Goal: Transaction & Acquisition: Download file/media

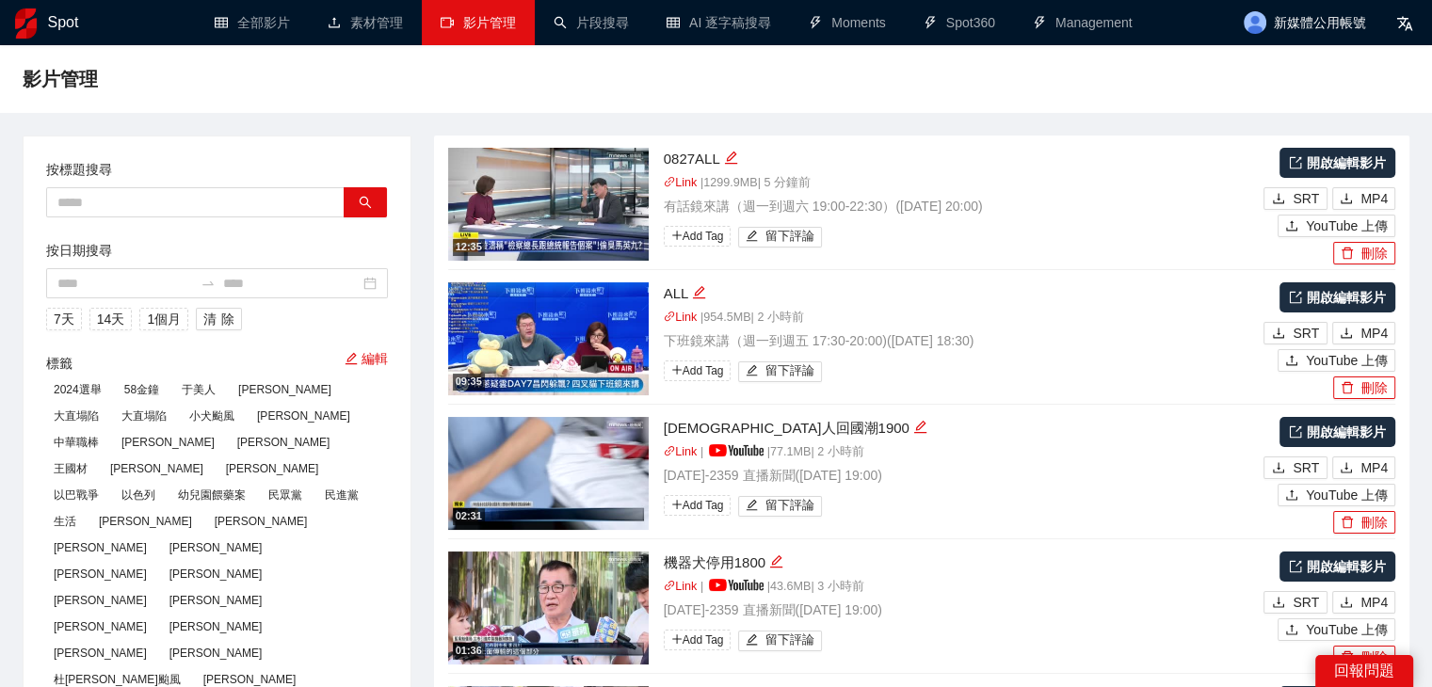
click at [1345, 80] on div "影片管理" at bounding box center [716, 79] width 1387 height 38
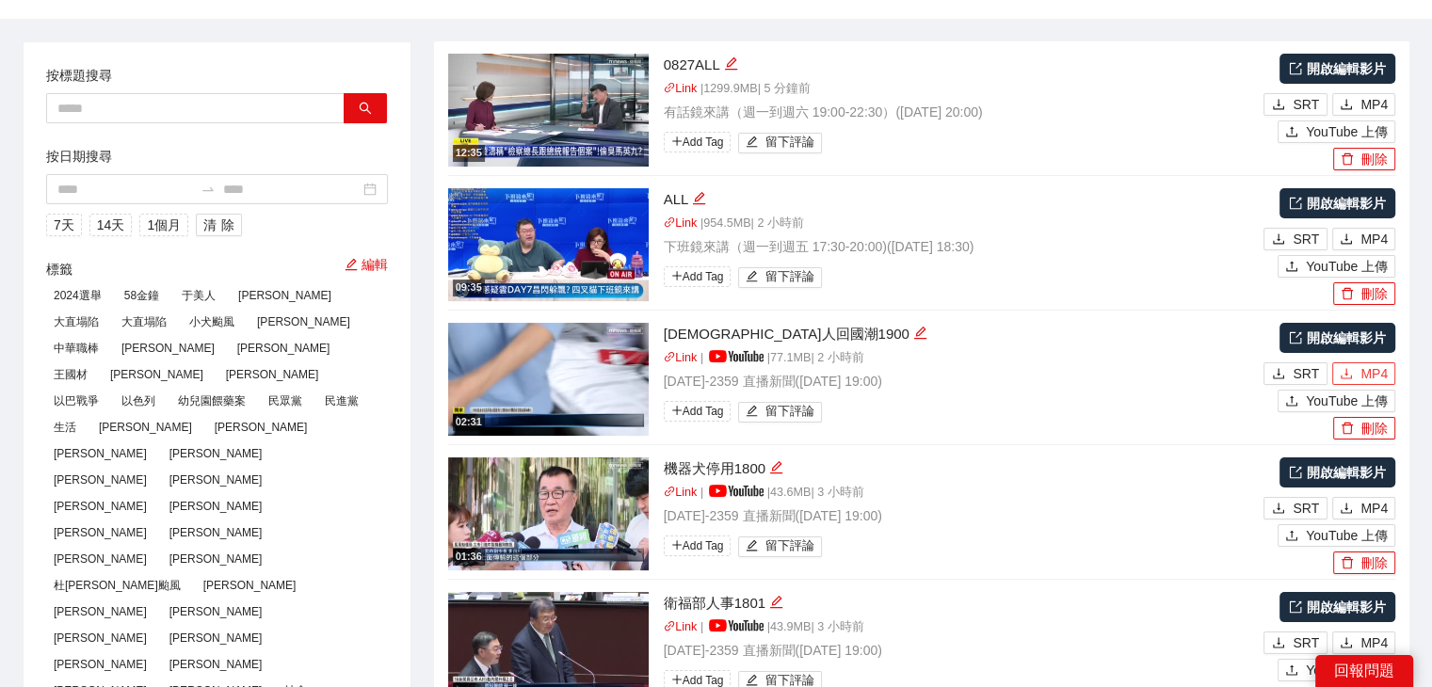
click at [1347, 375] on icon "download" at bounding box center [1346, 373] width 11 height 10
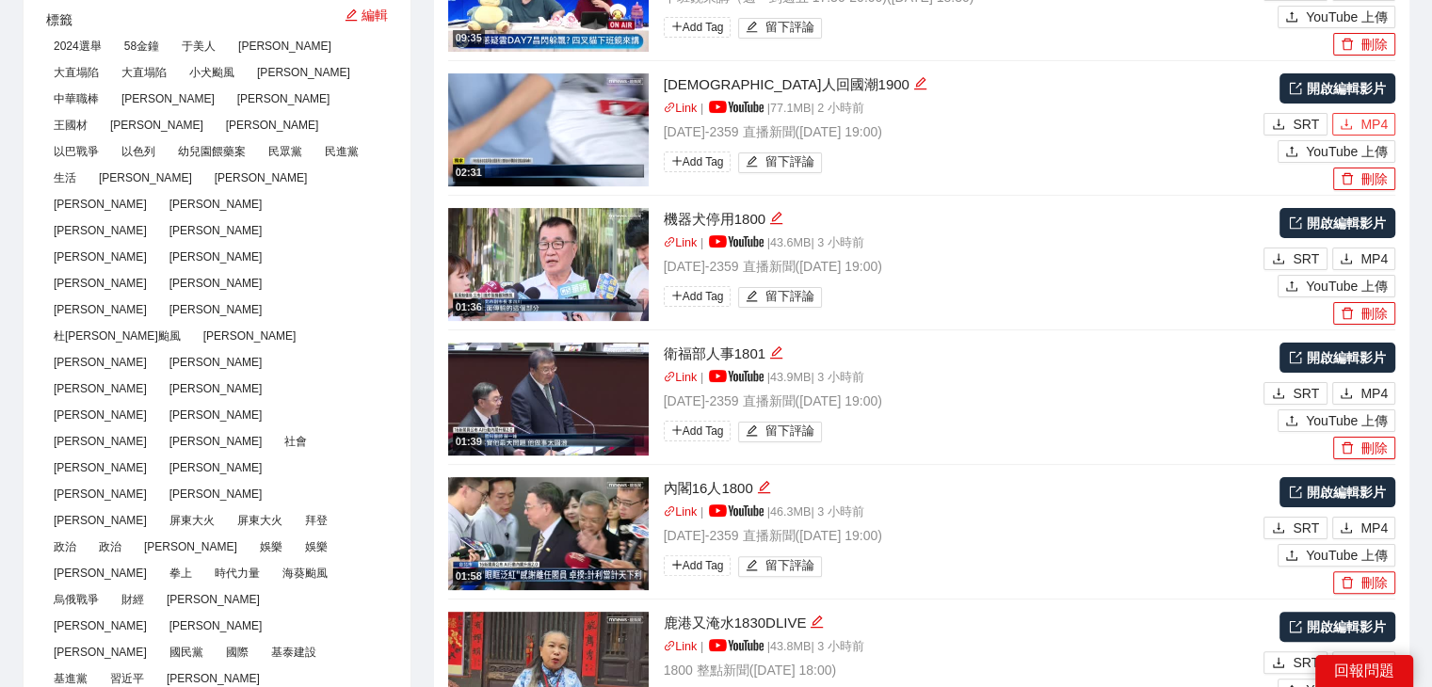
scroll to position [377, 0]
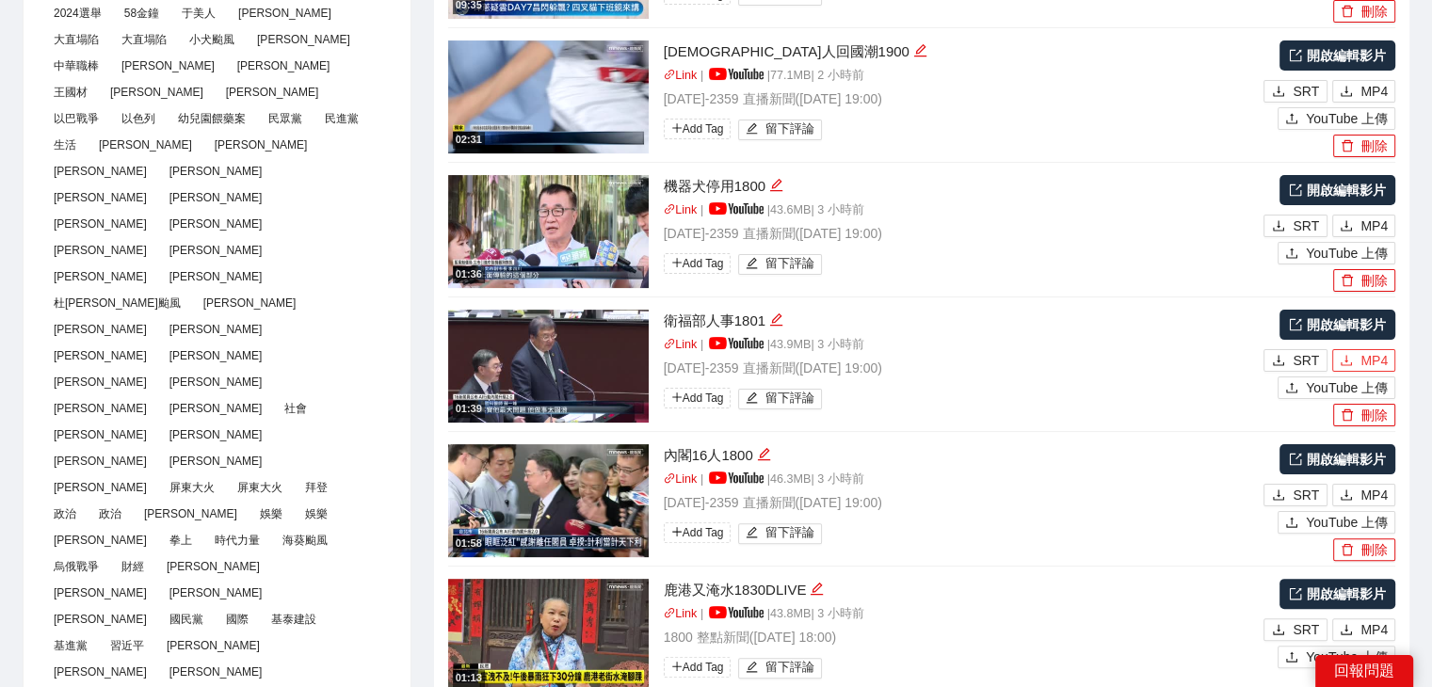
click at [1366, 358] on span "MP4" at bounding box center [1374, 360] width 27 height 21
click at [1377, 493] on span "MP4" at bounding box center [1374, 495] width 27 height 21
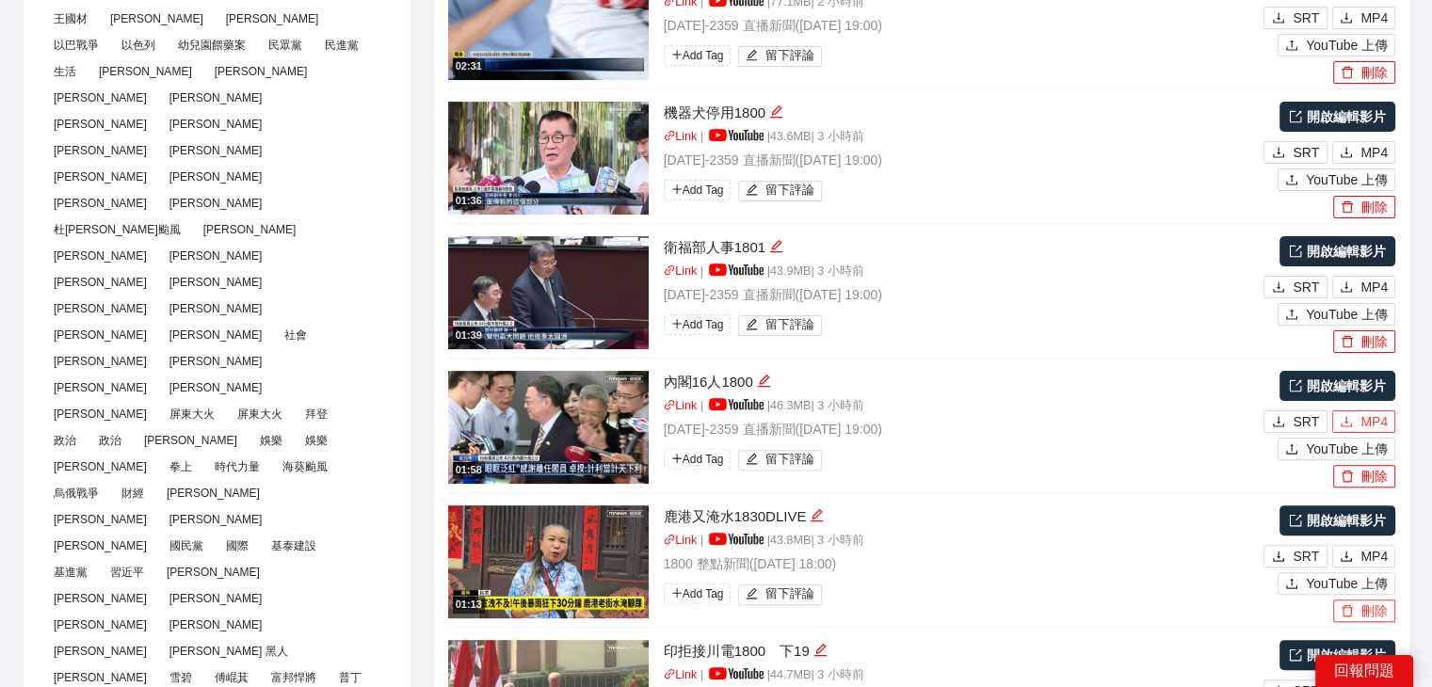
scroll to position [565, 0]
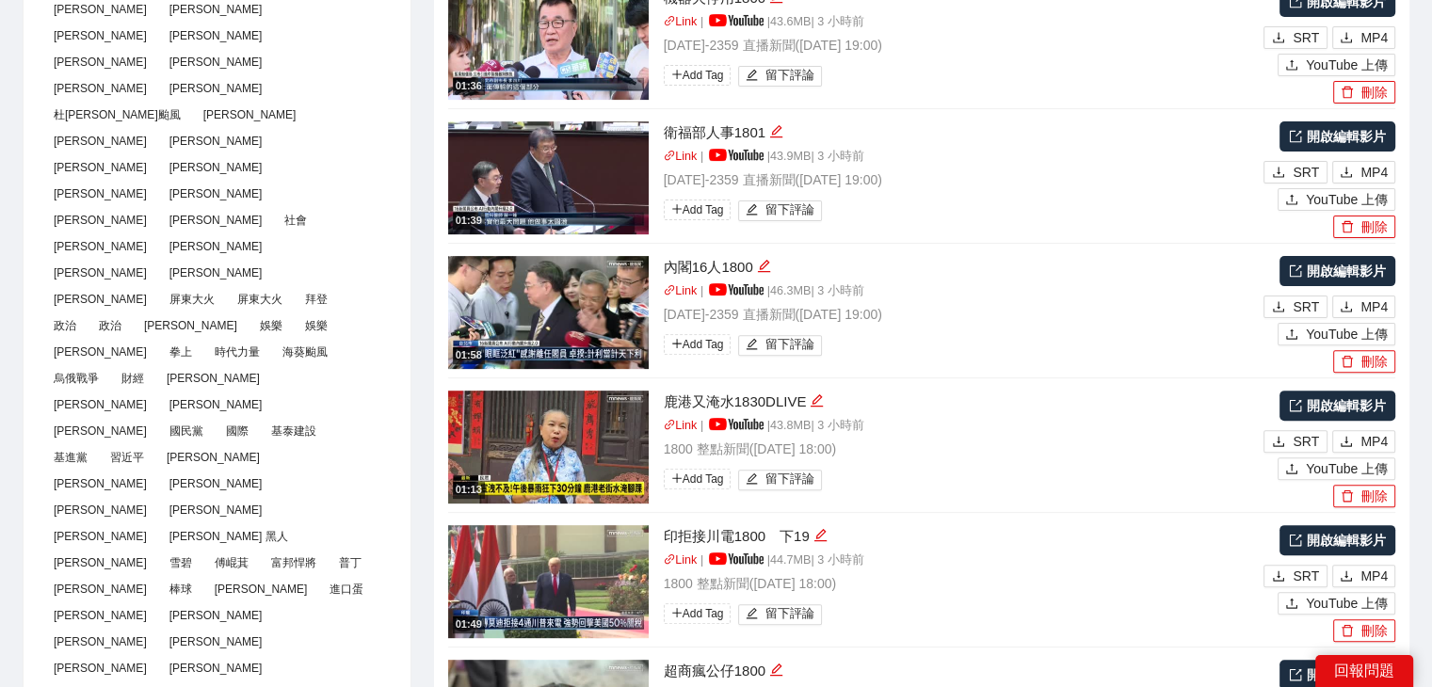
click at [977, 382] on li "01:13 鹿港又淹水1830DLIVE Link | | 43.8 MB | 3 小時前 1800 整點新聞 ( [DATE] 18:00 ) Add Ta…" at bounding box center [921, 446] width 947 height 135
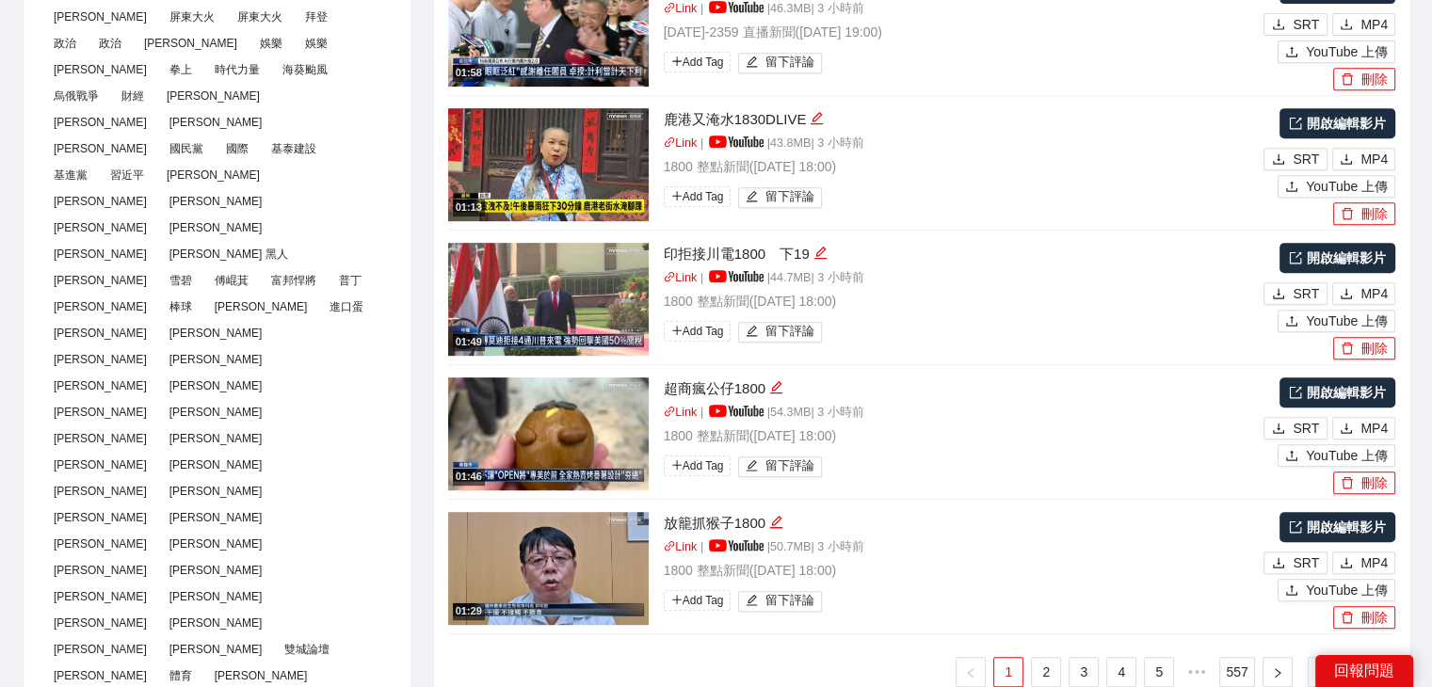
scroll to position [1036, 0]
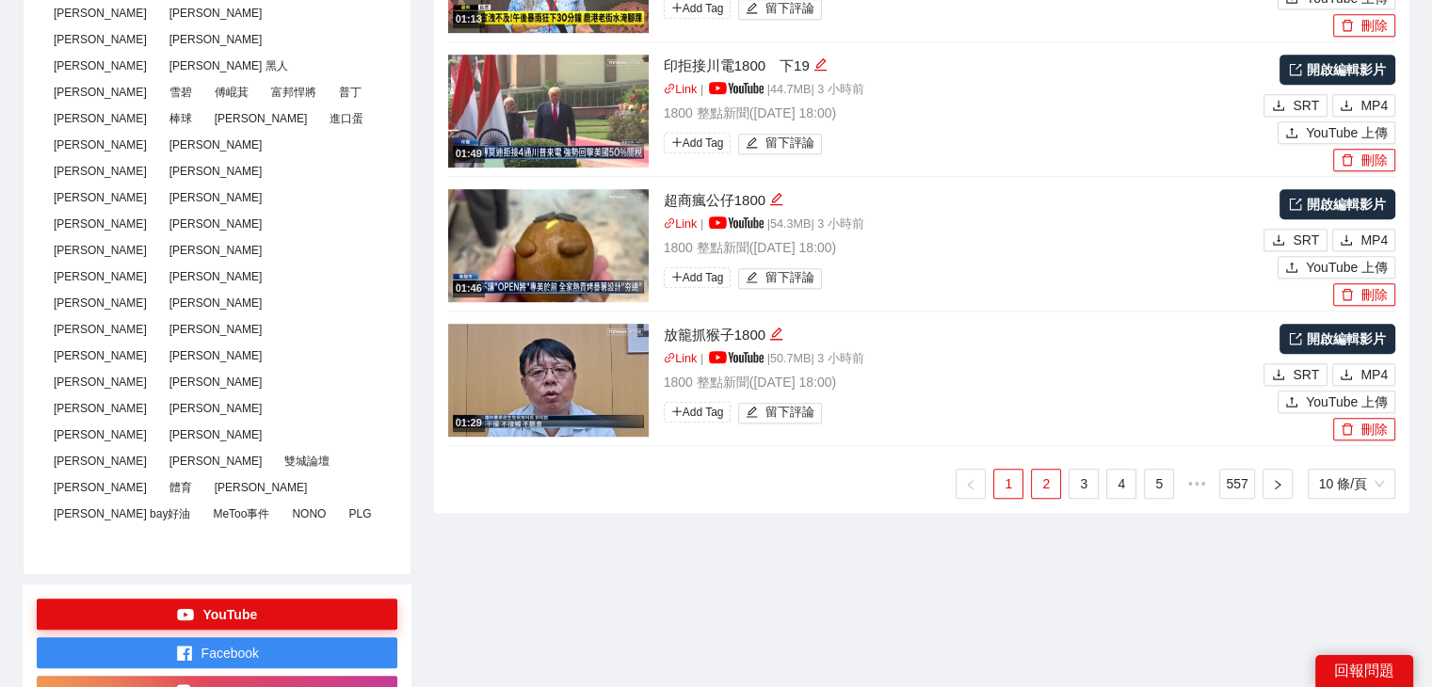
click at [1048, 478] on link "2" at bounding box center [1046, 484] width 28 height 28
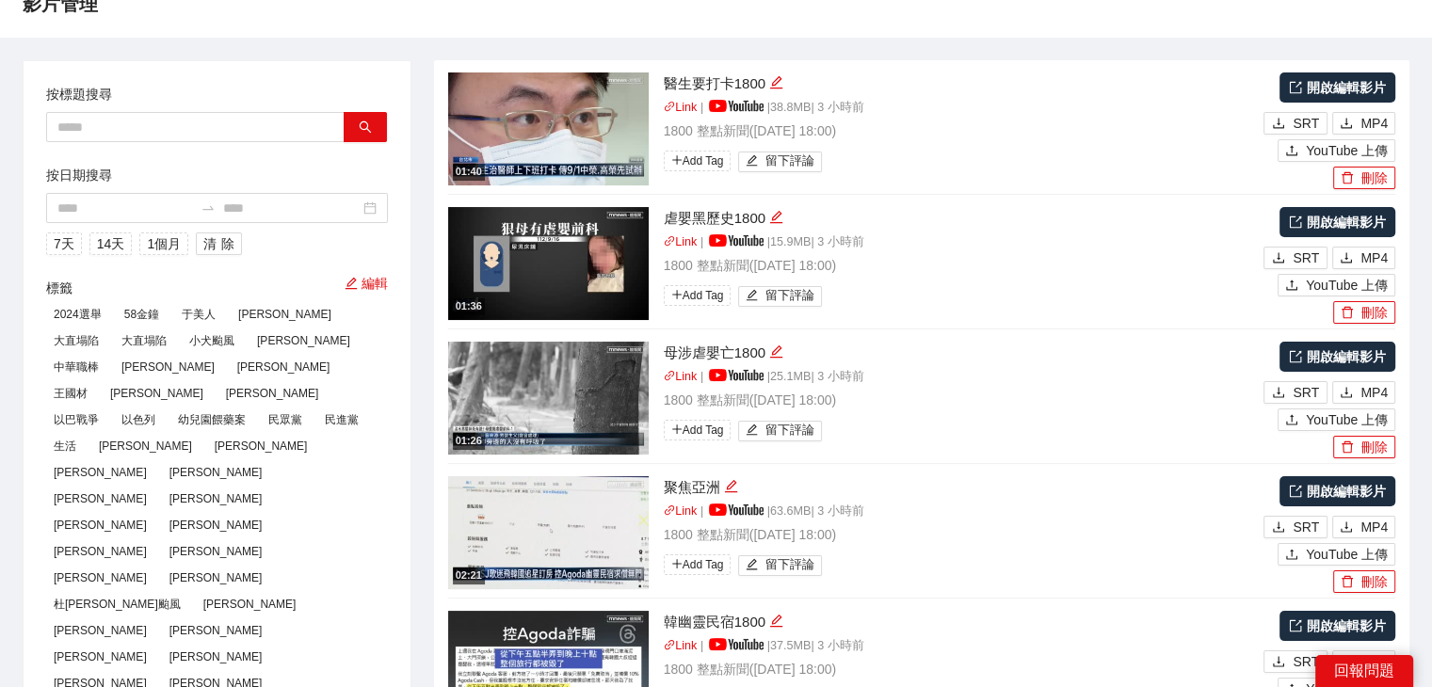
scroll to position [0, 0]
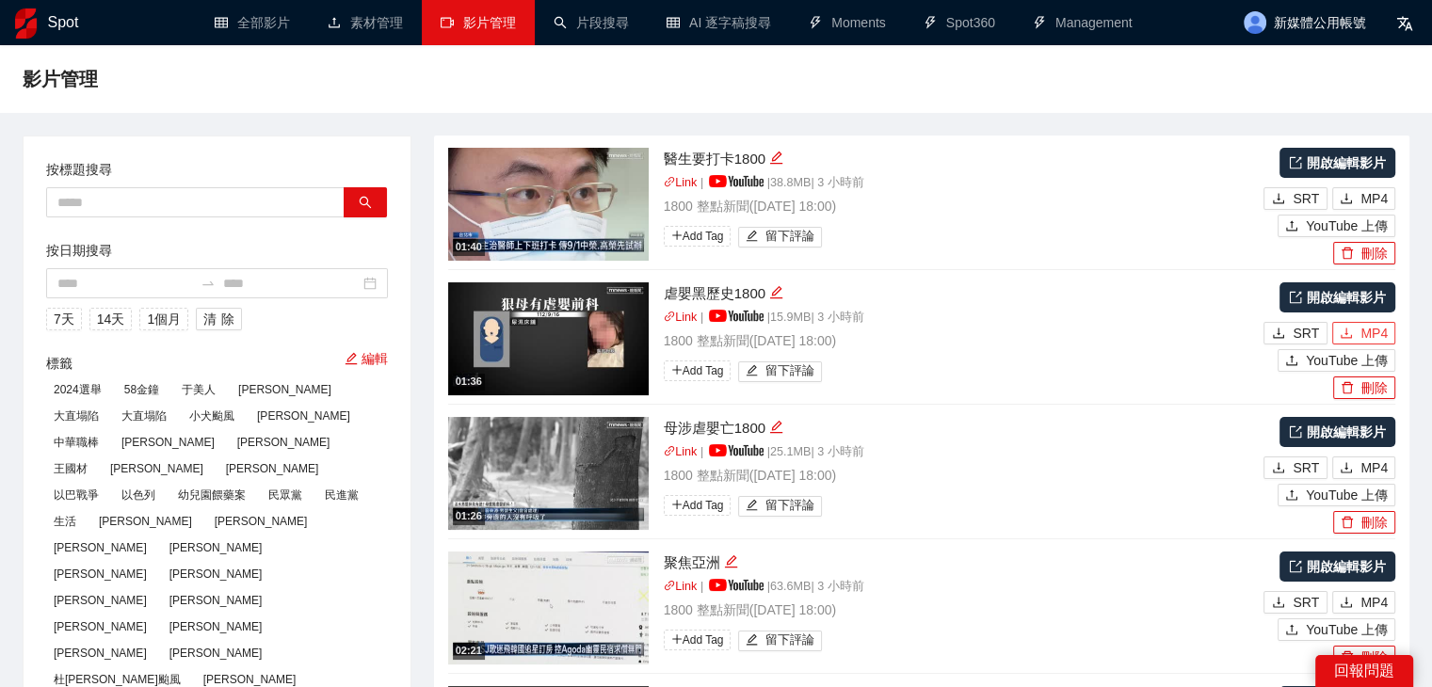
click at [1370, 333] on span "MP4" at bounding box center [1374, 333] width 27 height 21
click at [1366, 472] on span "MP4" at bounding box center [1374, 468] width 27 height 21
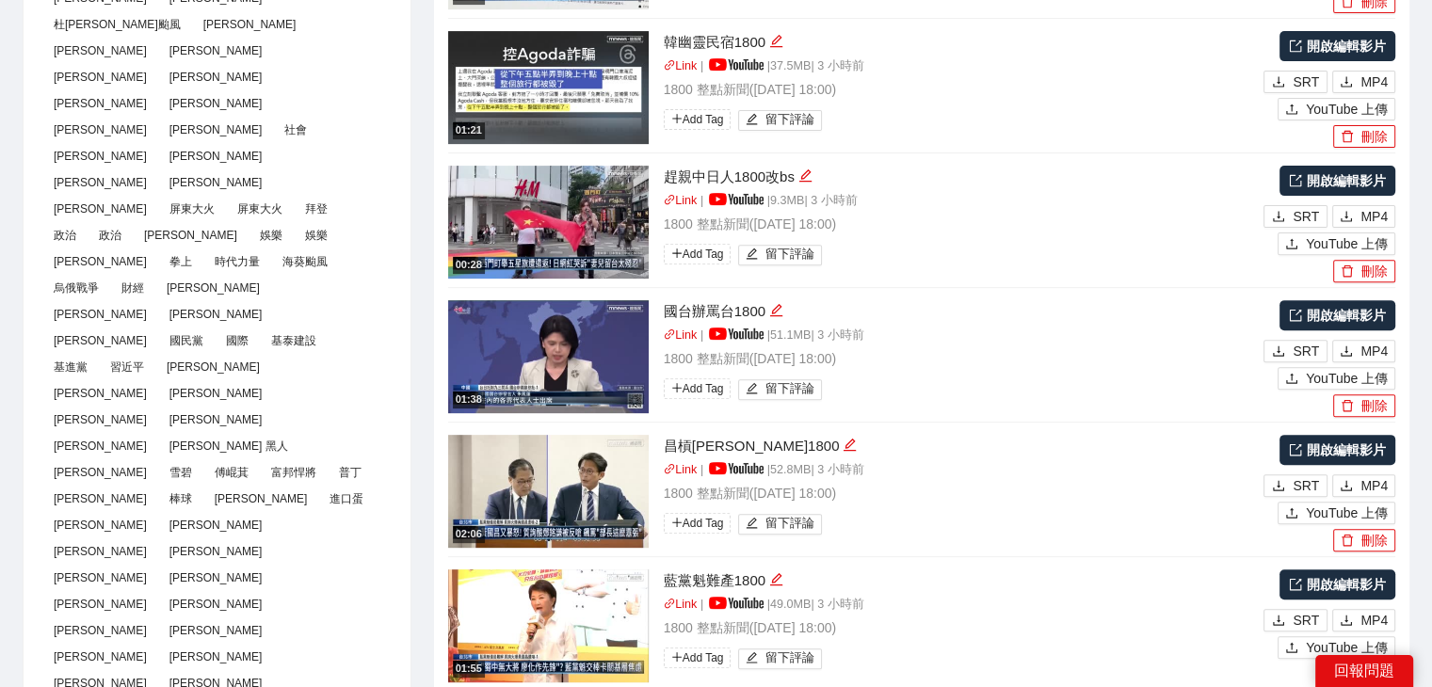
scroll to position [659, 0]
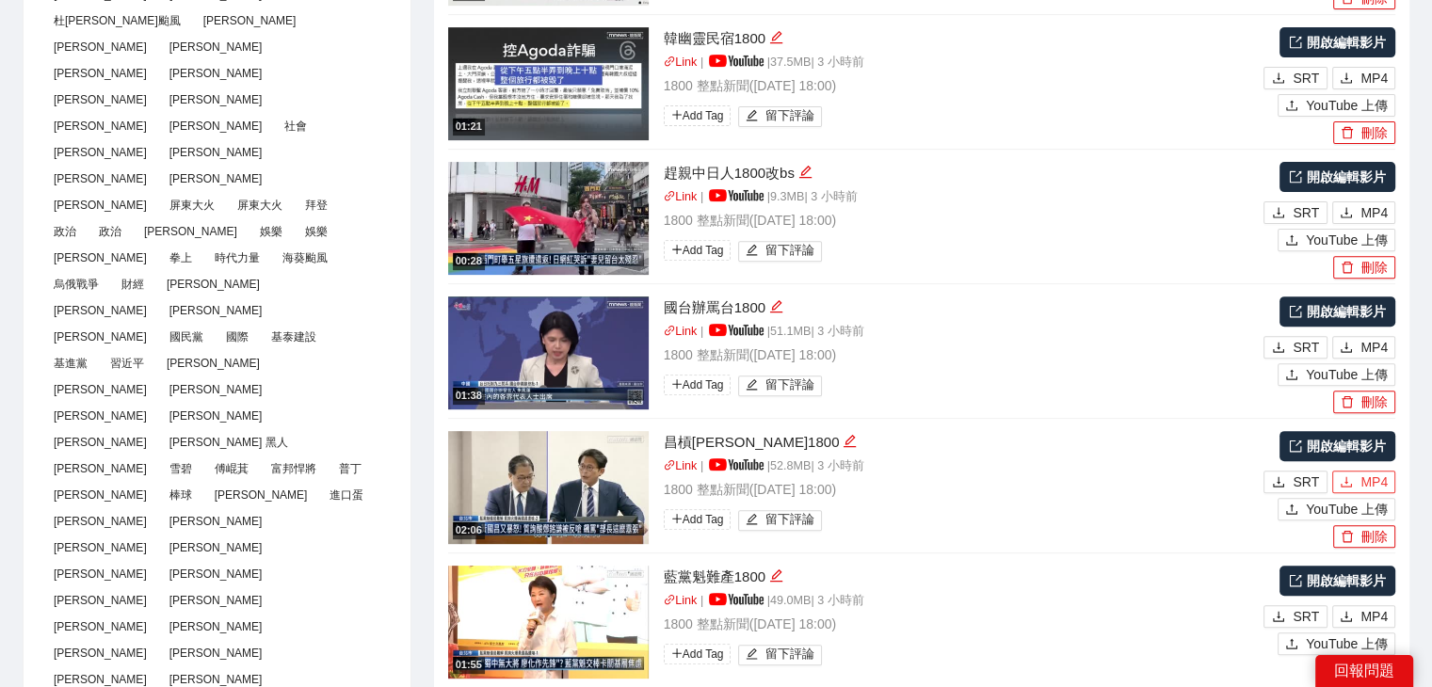
click at [1363, 479] on span "MP4" at bounding box center [1374, 482] width 27 height 21
click at [1371, 621] on span "MP4" at bounding box center [1374, 616] width 27 height 21
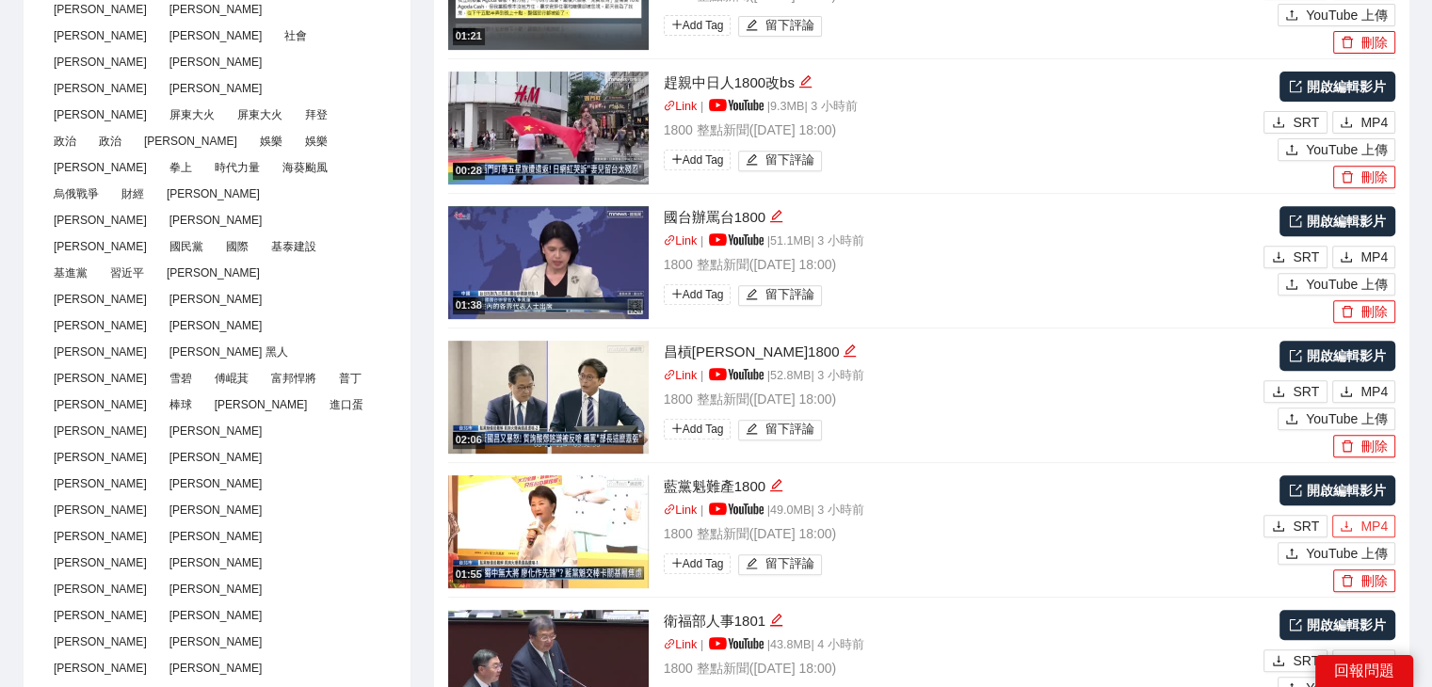
scroll to position [942, 0]
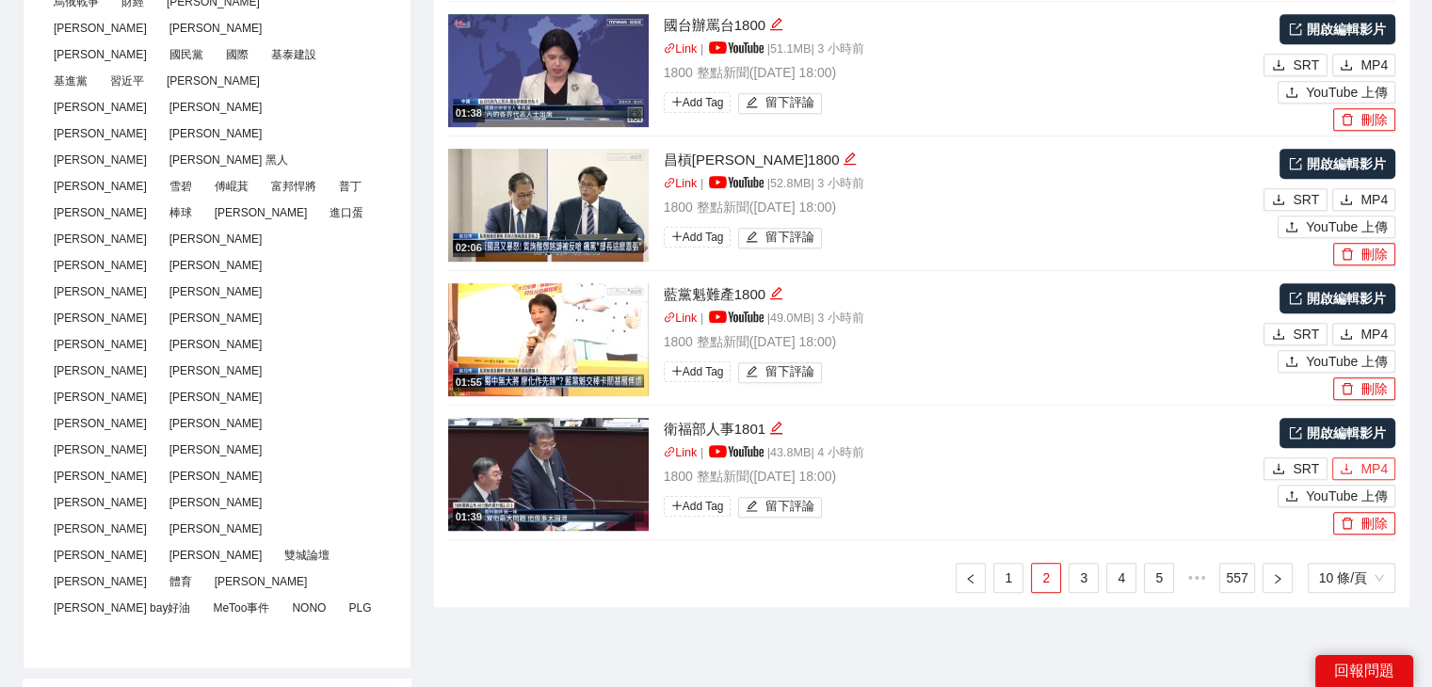
click at [1378, 471] on span "MP4" at bounding box center [1374, 469] width 27 height 21
click at [1075, 575] on link "3" at bounding box center [1084, 578] width 28 height 28
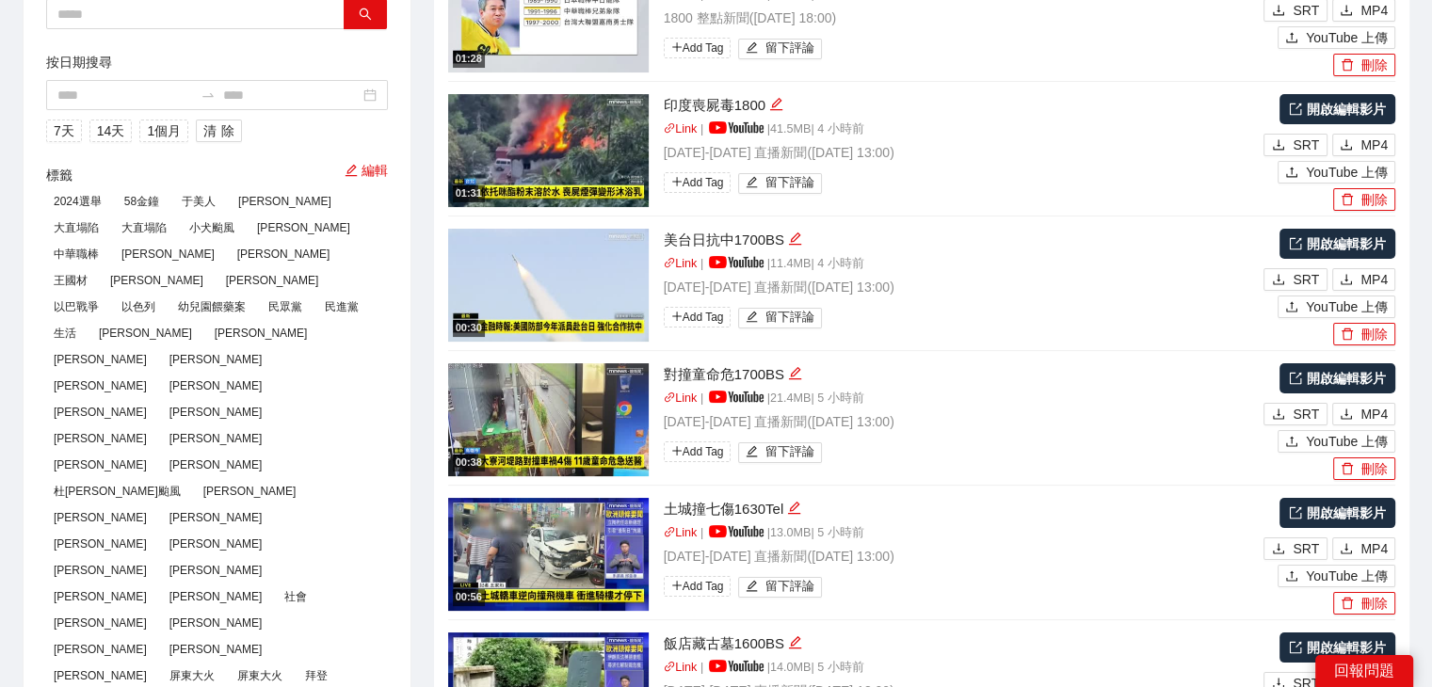
scroll to position [0, 0]
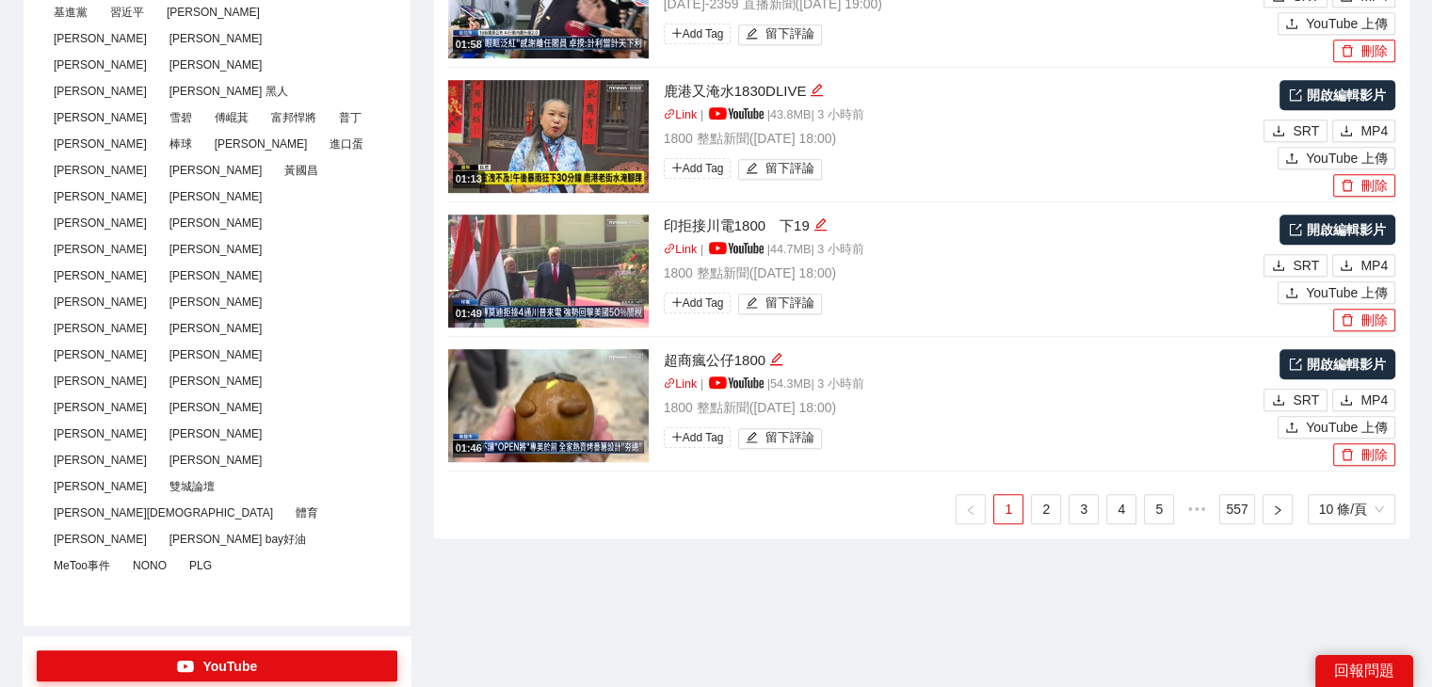
scroll to position [1036, 0]
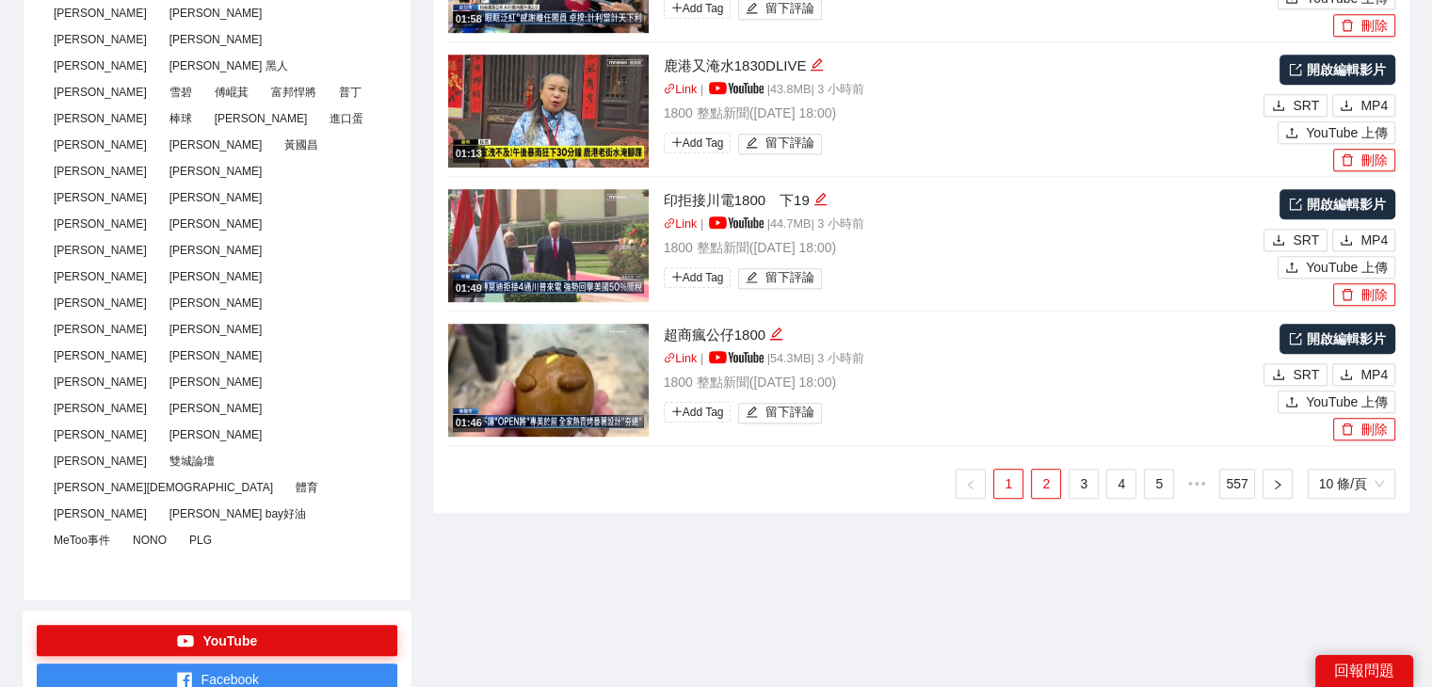
click at [1043, 477] on link "2" at bounding box center [1046, 484] width 28 height 28
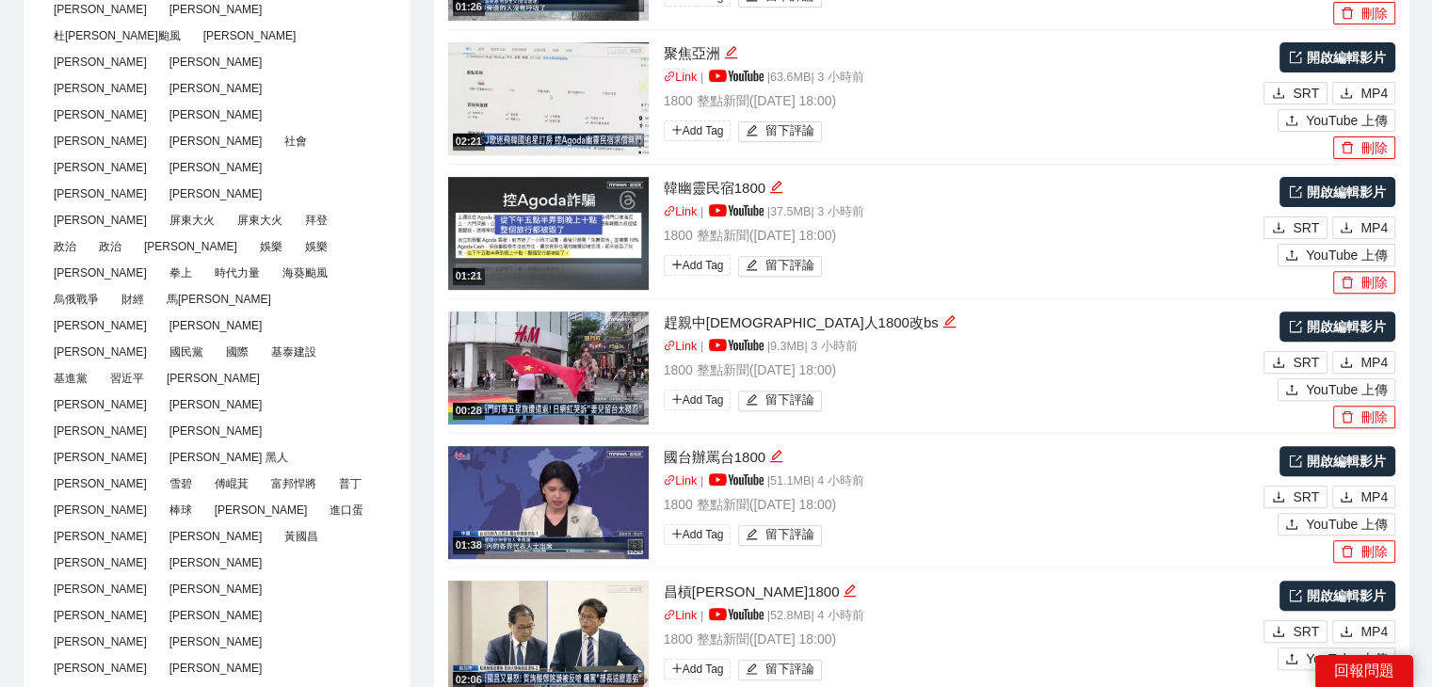
scroll to position [565, 0]
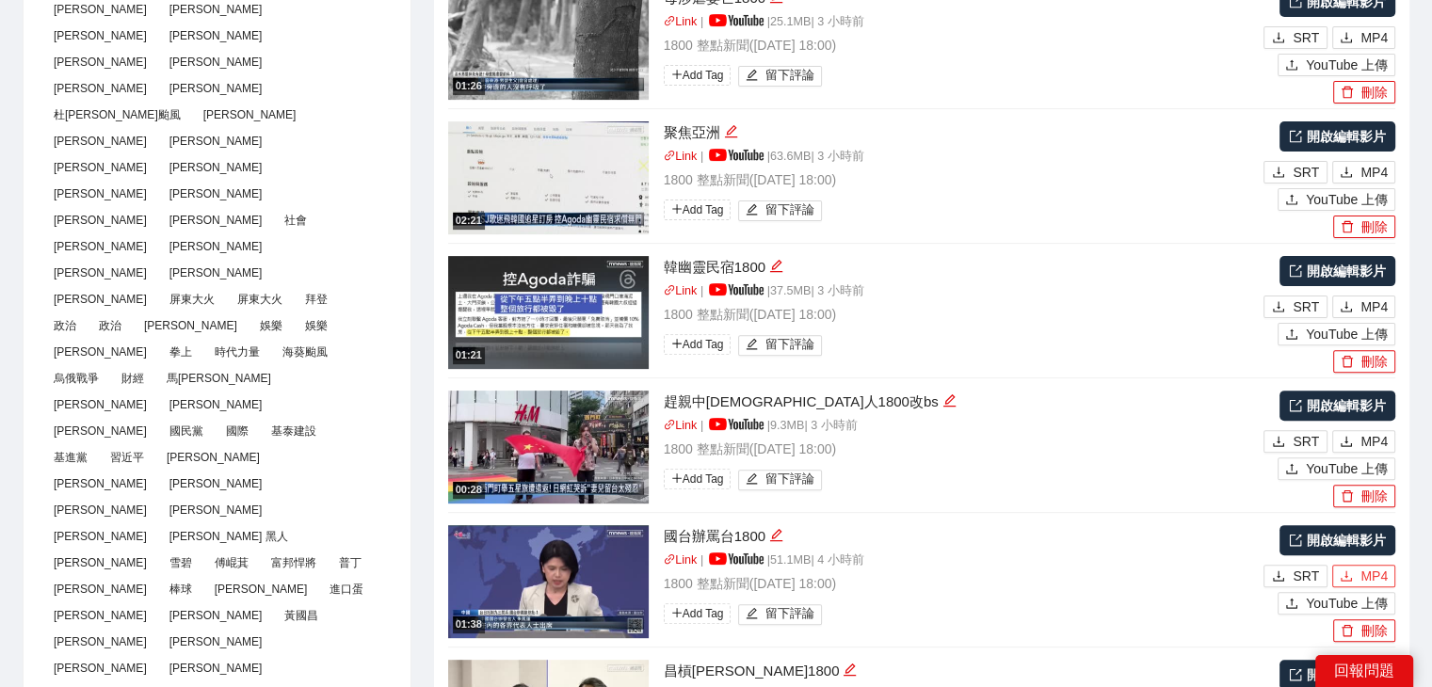
click at [1376, 574] on span "MP4" at bounding box center [1374, 576] width 27 height 21
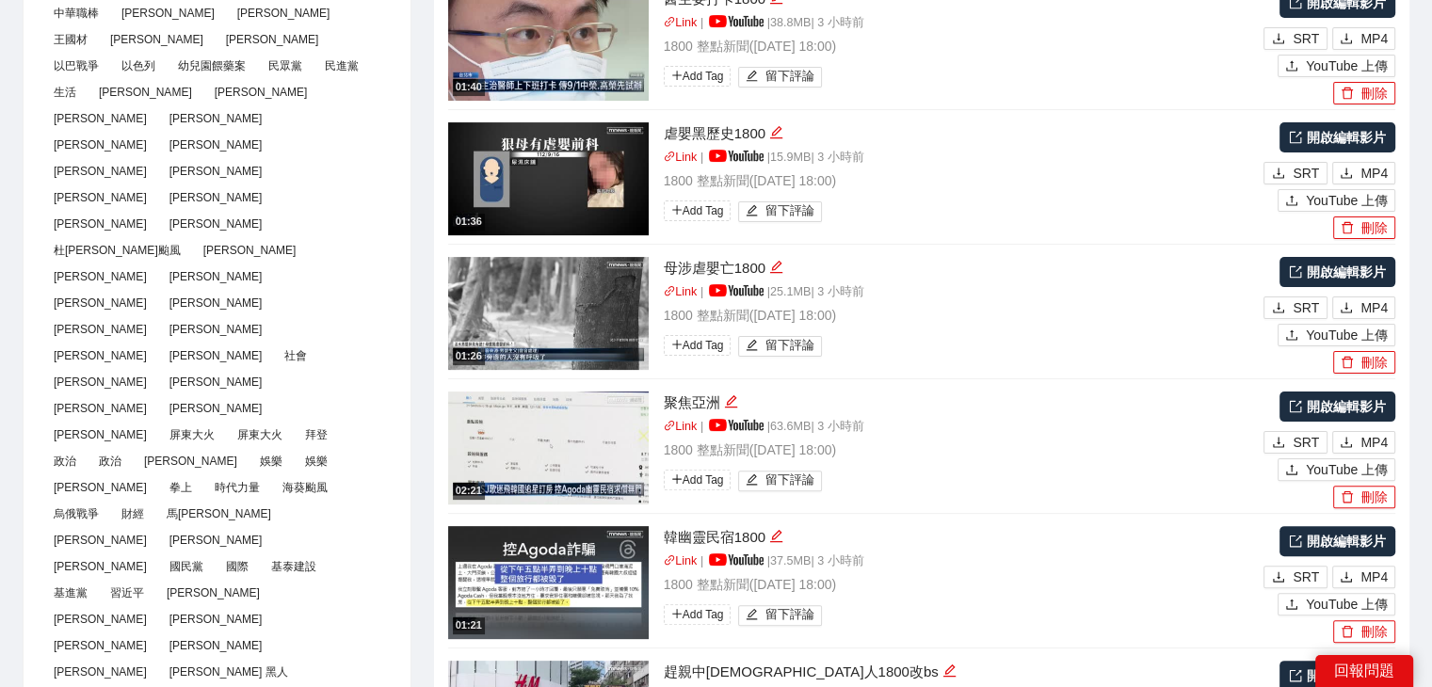
scroll to position [282, 0]
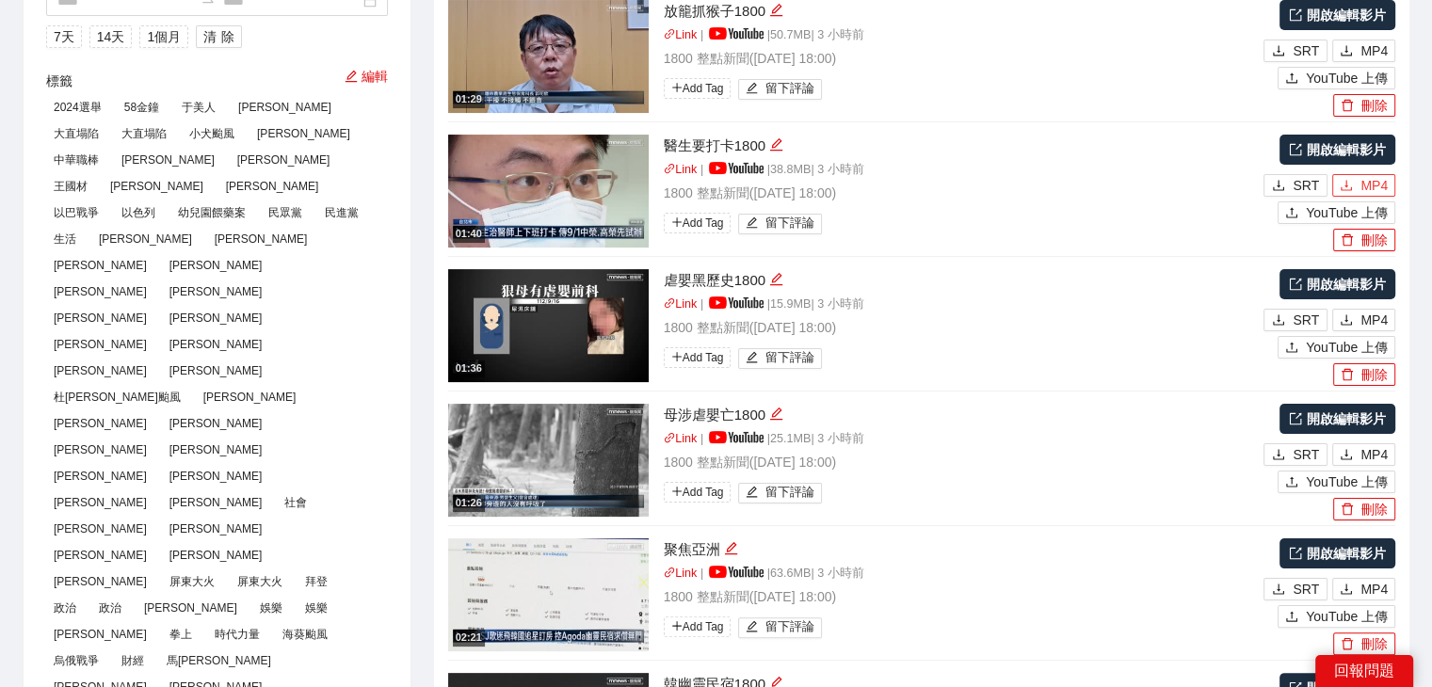
click at [1371, 179] on span "MP4" at bounding box center [1374, 185] width 27 height 21
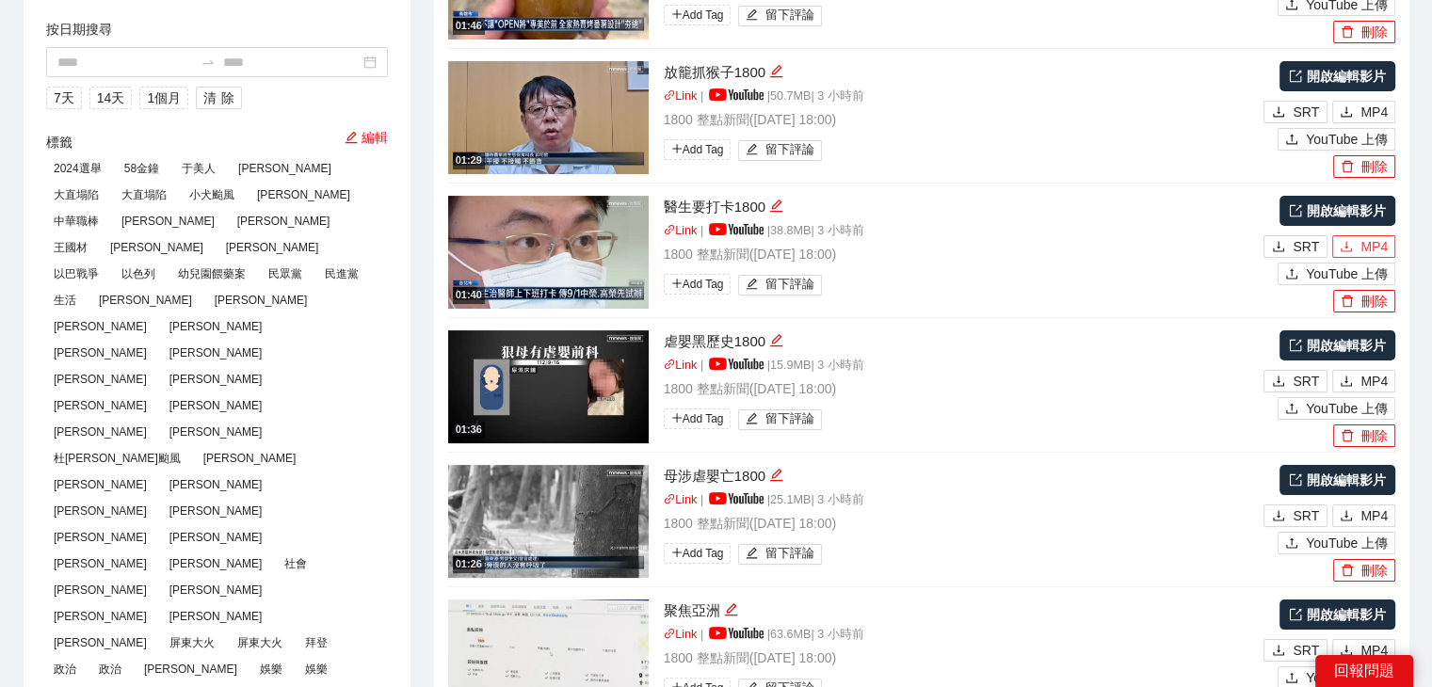
scroll to position [188, 0]
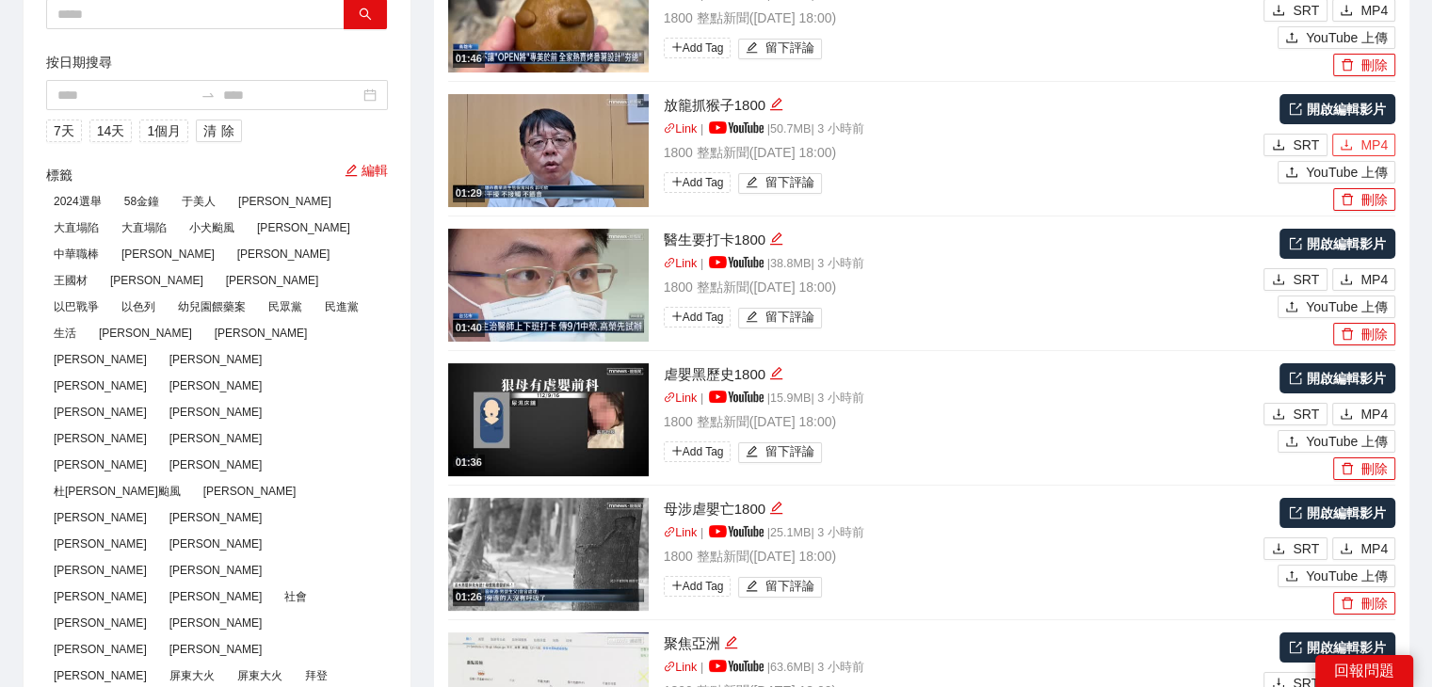
click at [1355, 148] on button "MP4" at bounding box center [1363, 145] width 63 height 23
